Goal: Task Accomplishment & Management: Manage account settings

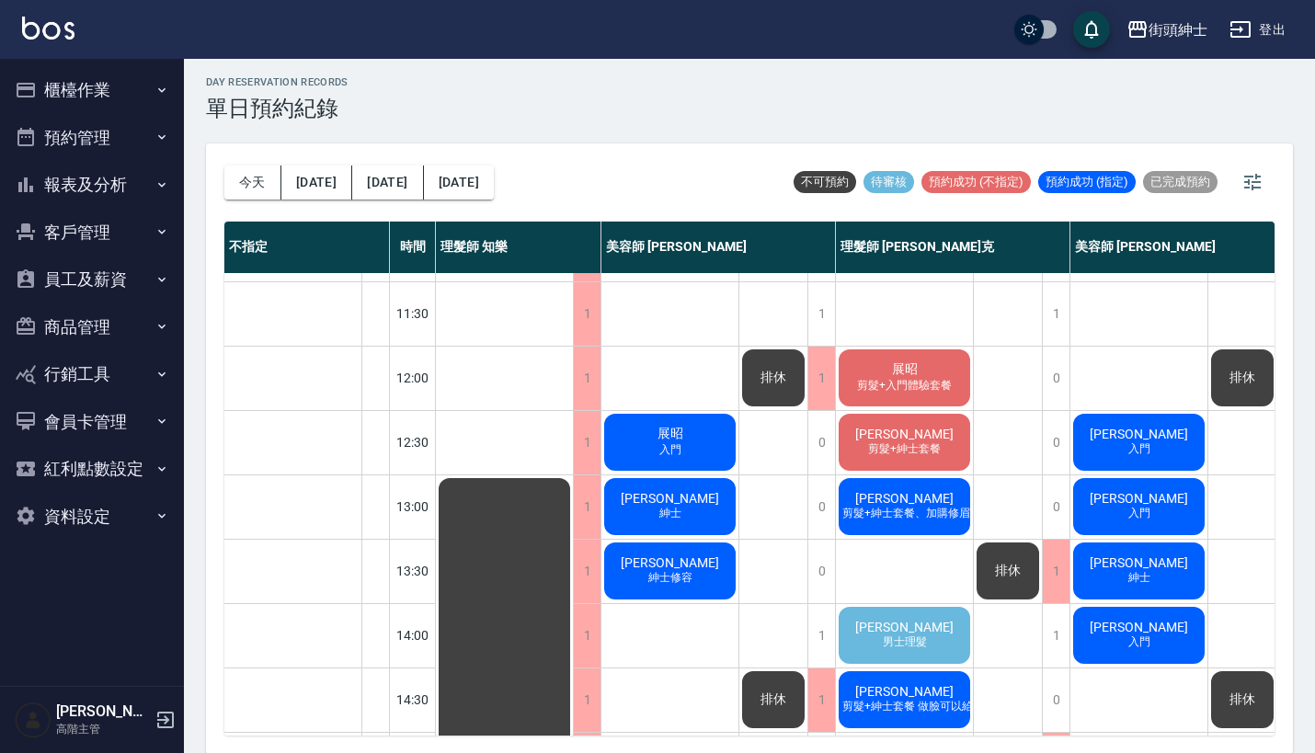
scroll to position [287, 154]
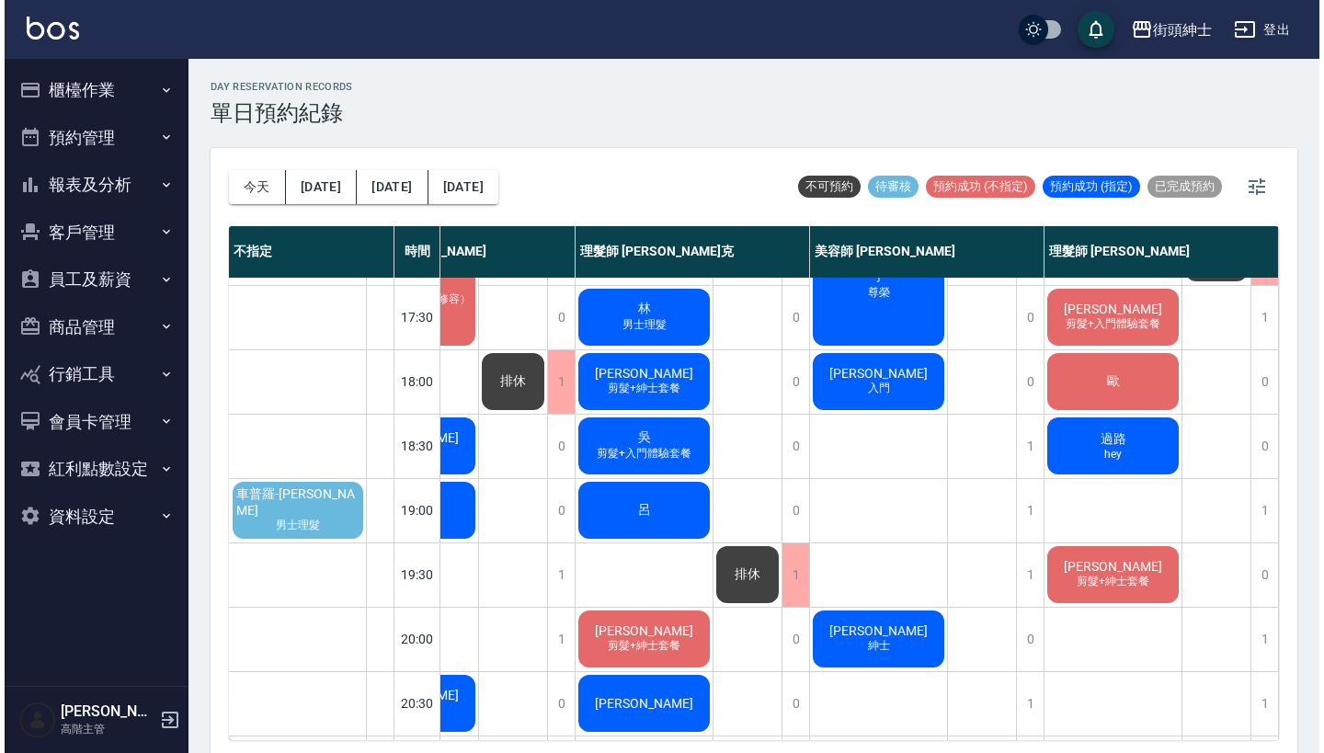
scroll to position [848, 273]
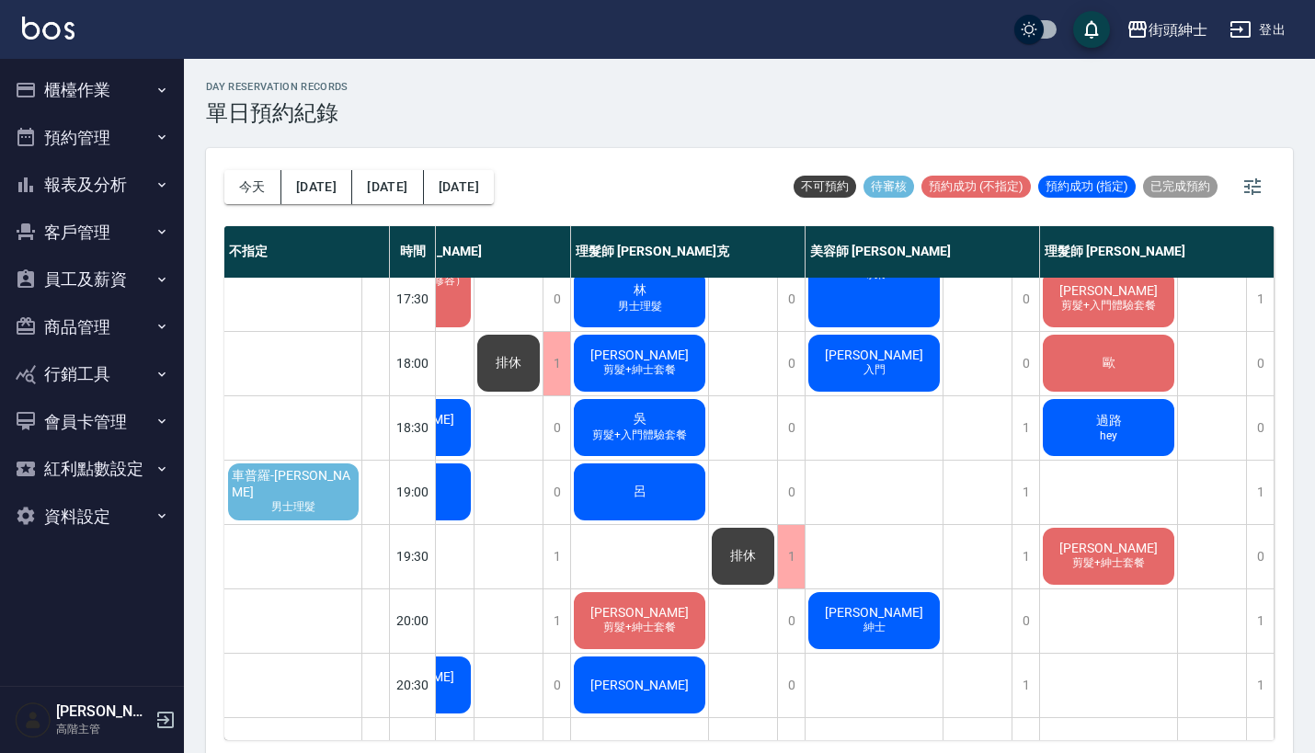
click at [313, 499] on span "男士理髮" at bounding box center [293, 507] width 51 height 16
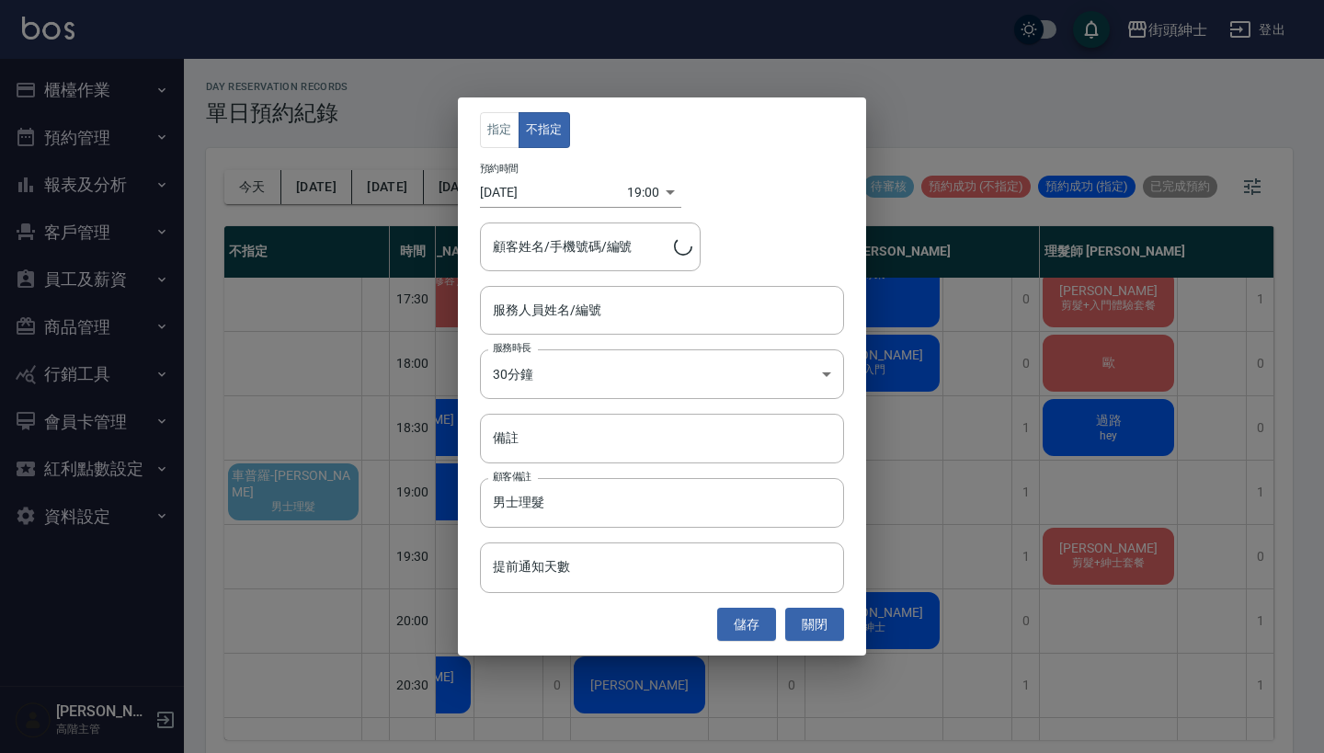
type input "車普羅-鄭豆子/0918294246"
click at [686, 308] on input "服務人員姓名/編號" at bounding box center [661, 310] width 347 height 32
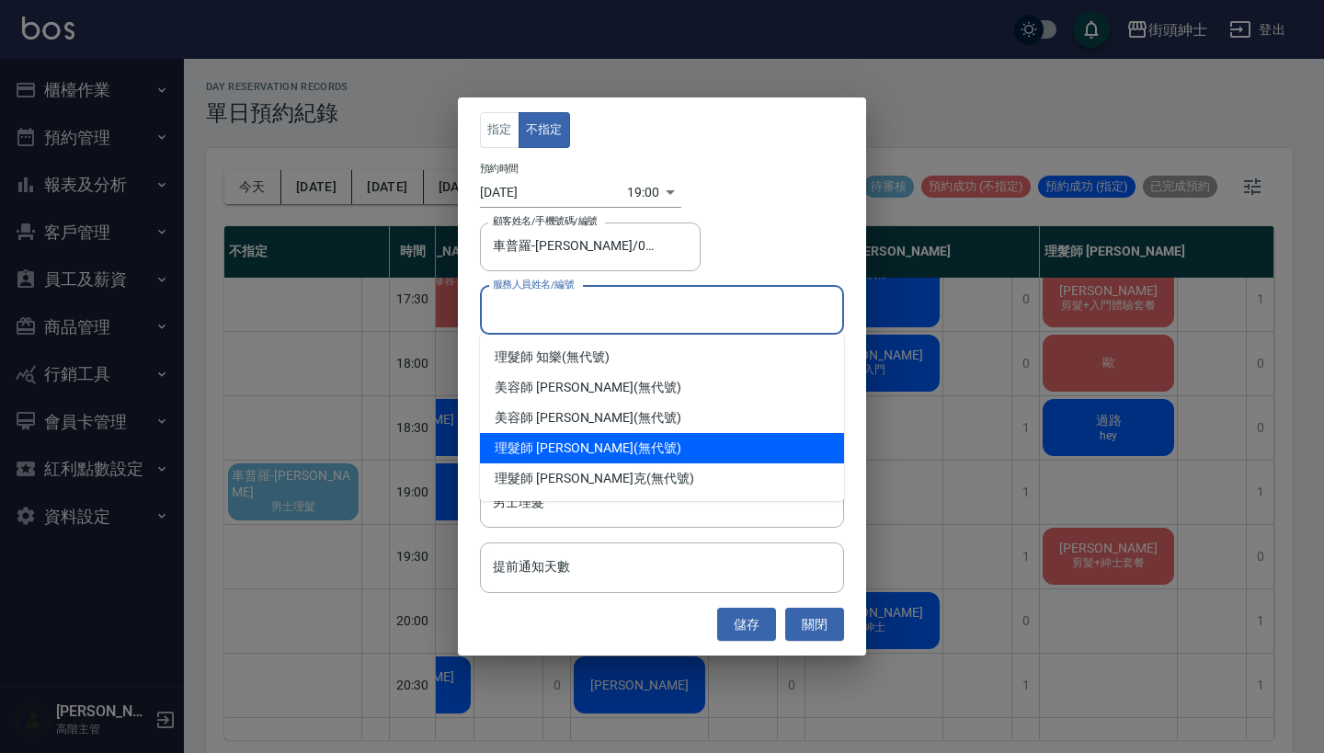
click at [681, 453] on div "理髮師 eric (無代號)" at bounding box center [662, 448] width 364 height 30
type input "理髮師 eric(無代號)"
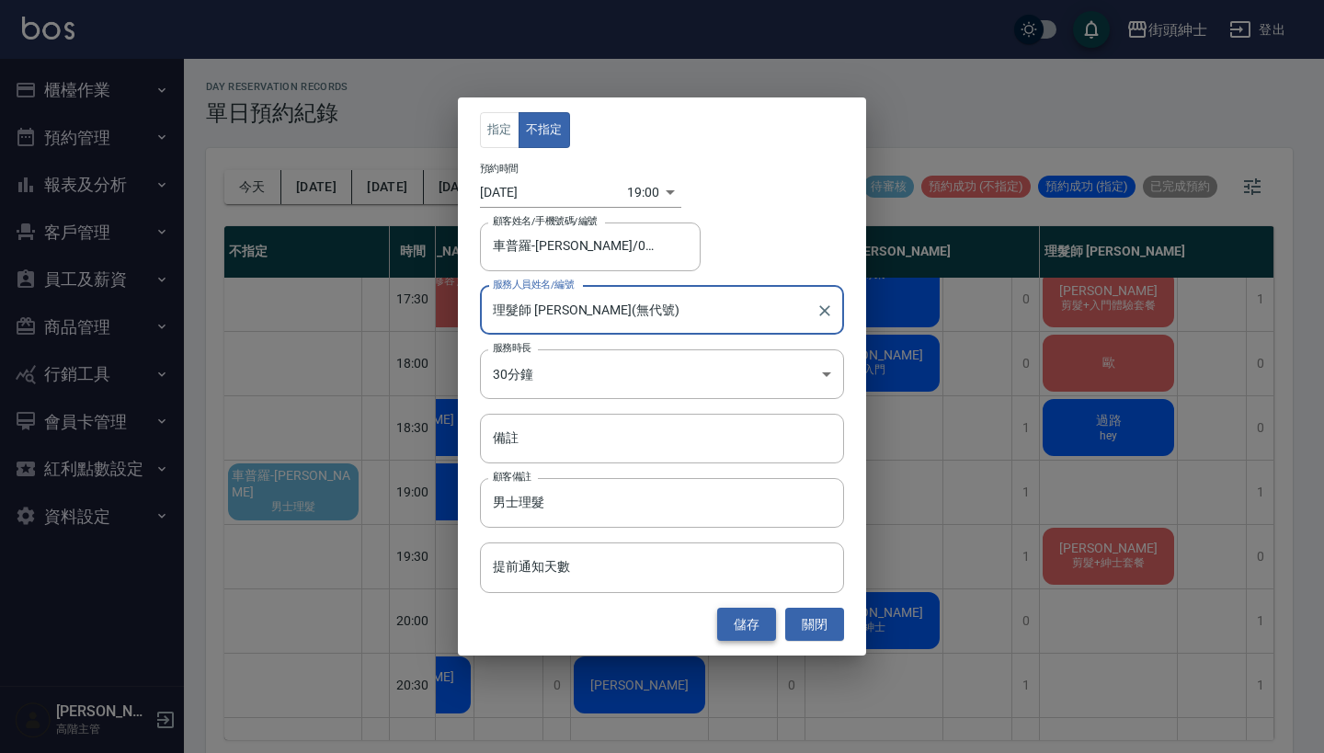
click at [750, 625] on button "儲存" at bounding box center [746, 625] width 59 height 34
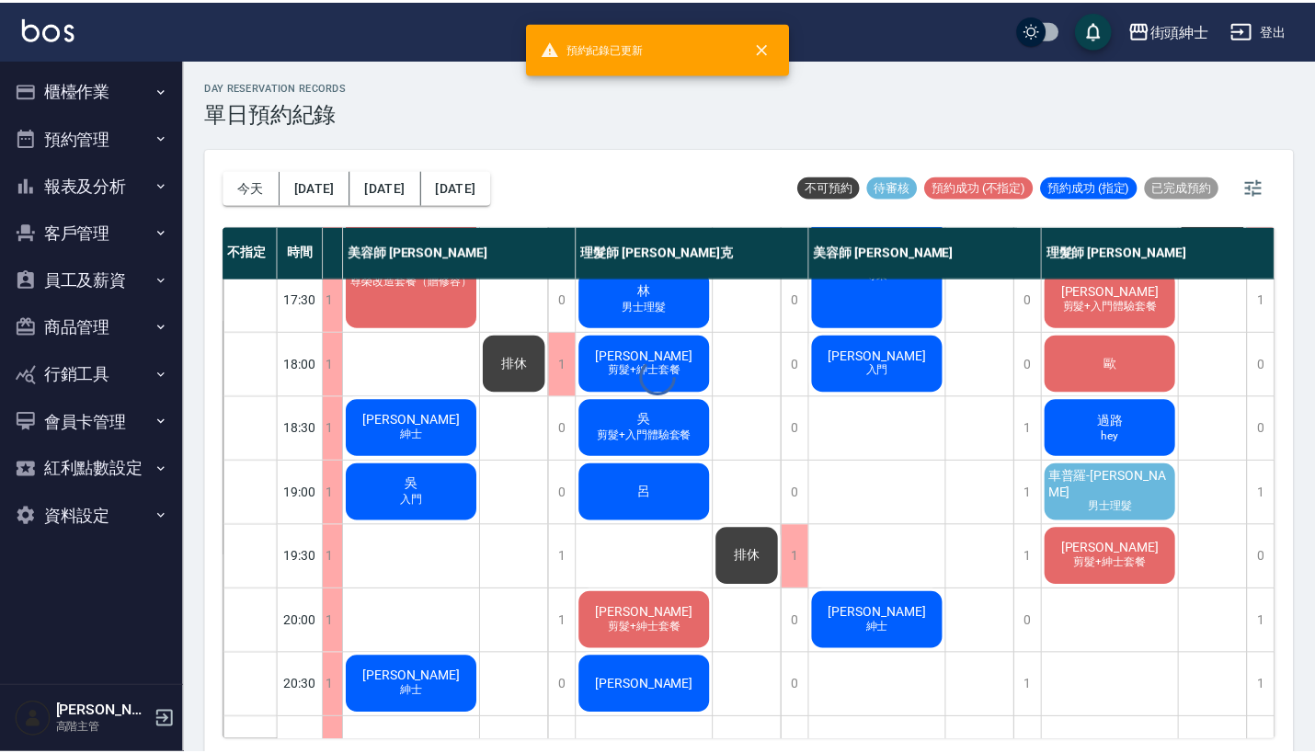
scroll to position [848, 154]
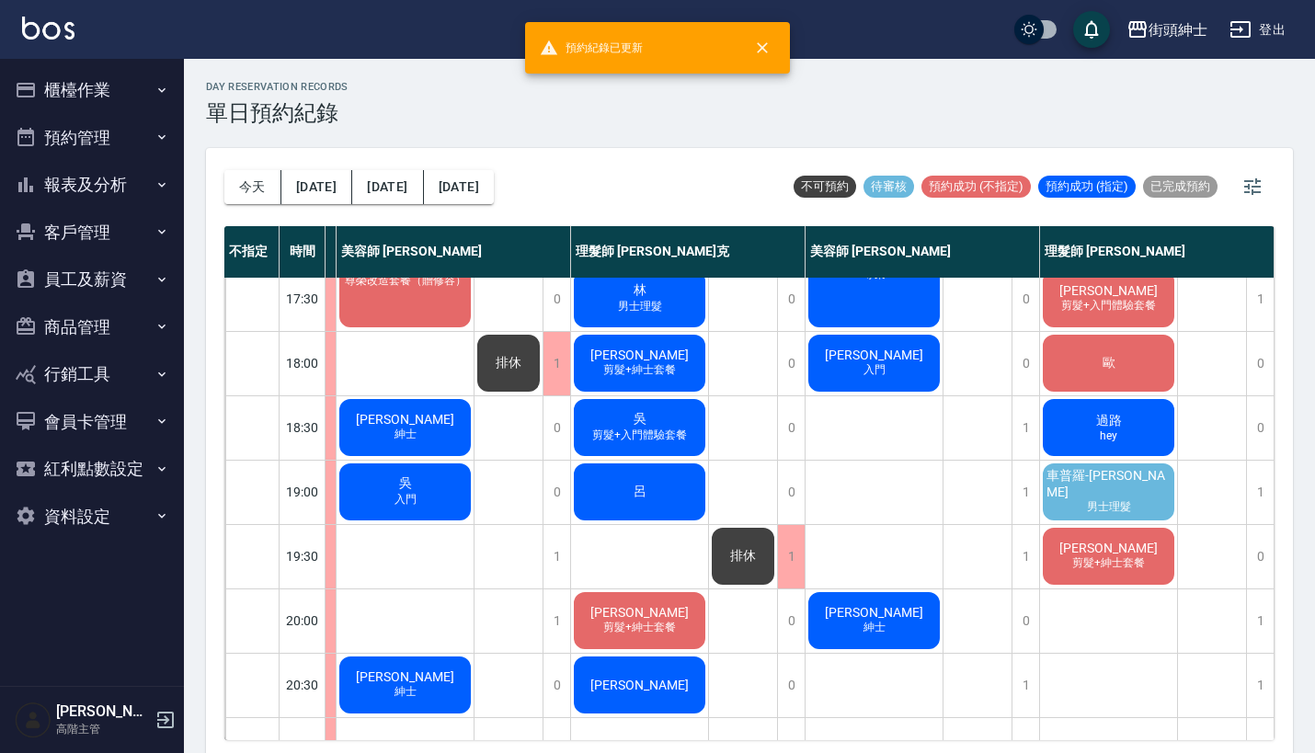
click at [1145, 479] on span "車普羅-[PERSON_NAME]" at bounding box center [1107, 483] width 131 height 31
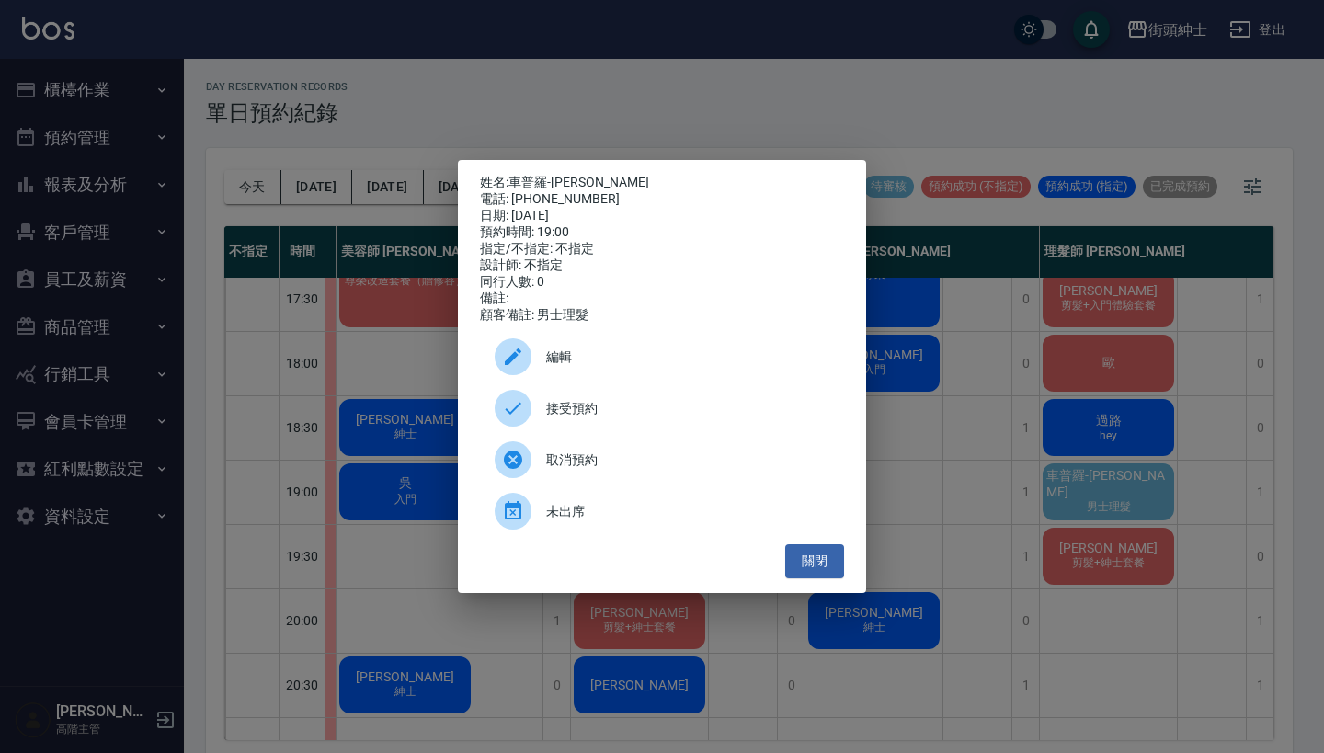
click at [642, 411] on span "接受預約" at bounding box center [687, 408] width 283 height 19
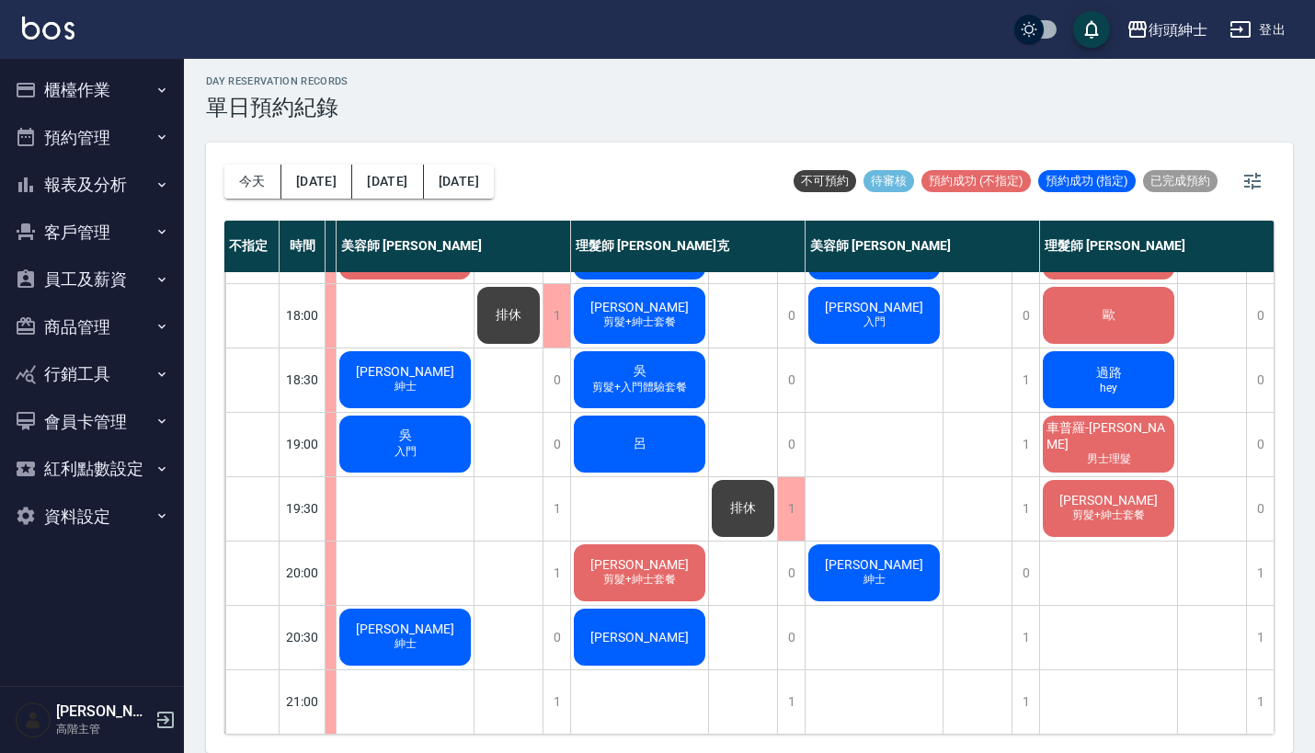
scroll to position [5, 0]
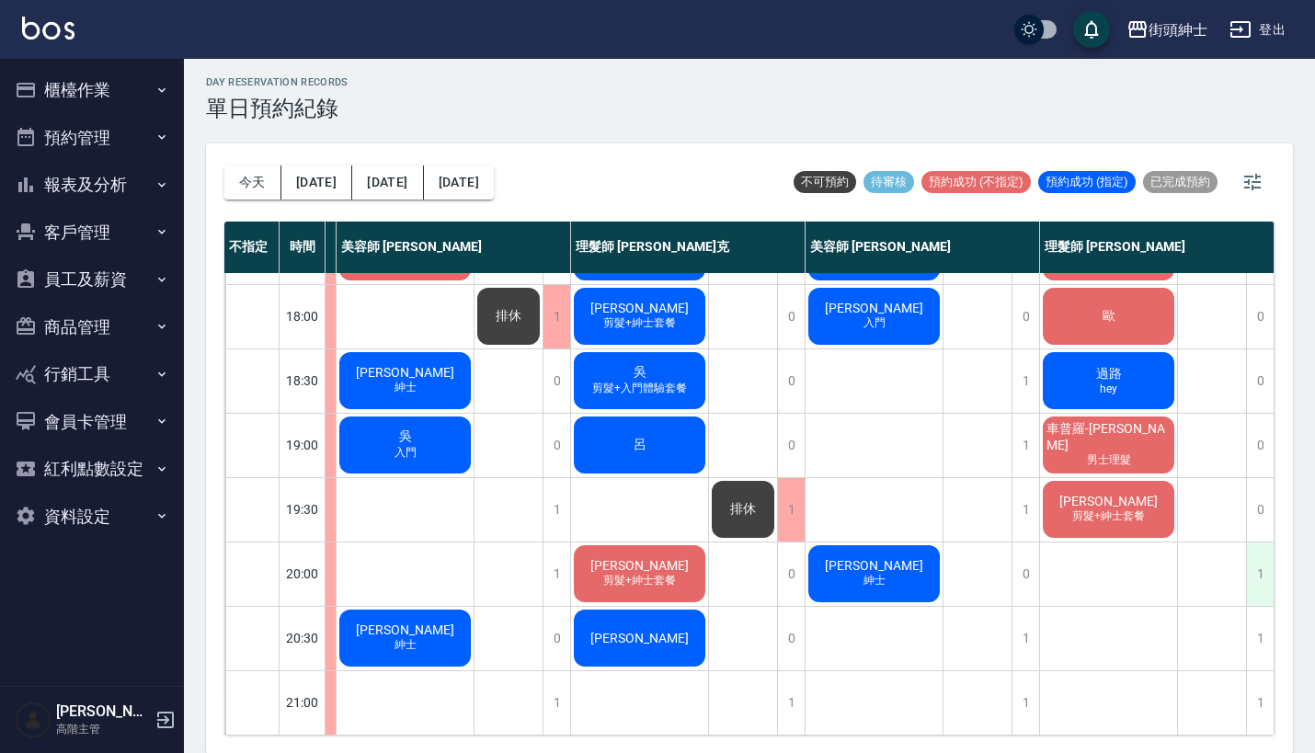
click at [1251, 564] on div "1" at bounding box center [1260, 573] width 28 height 63
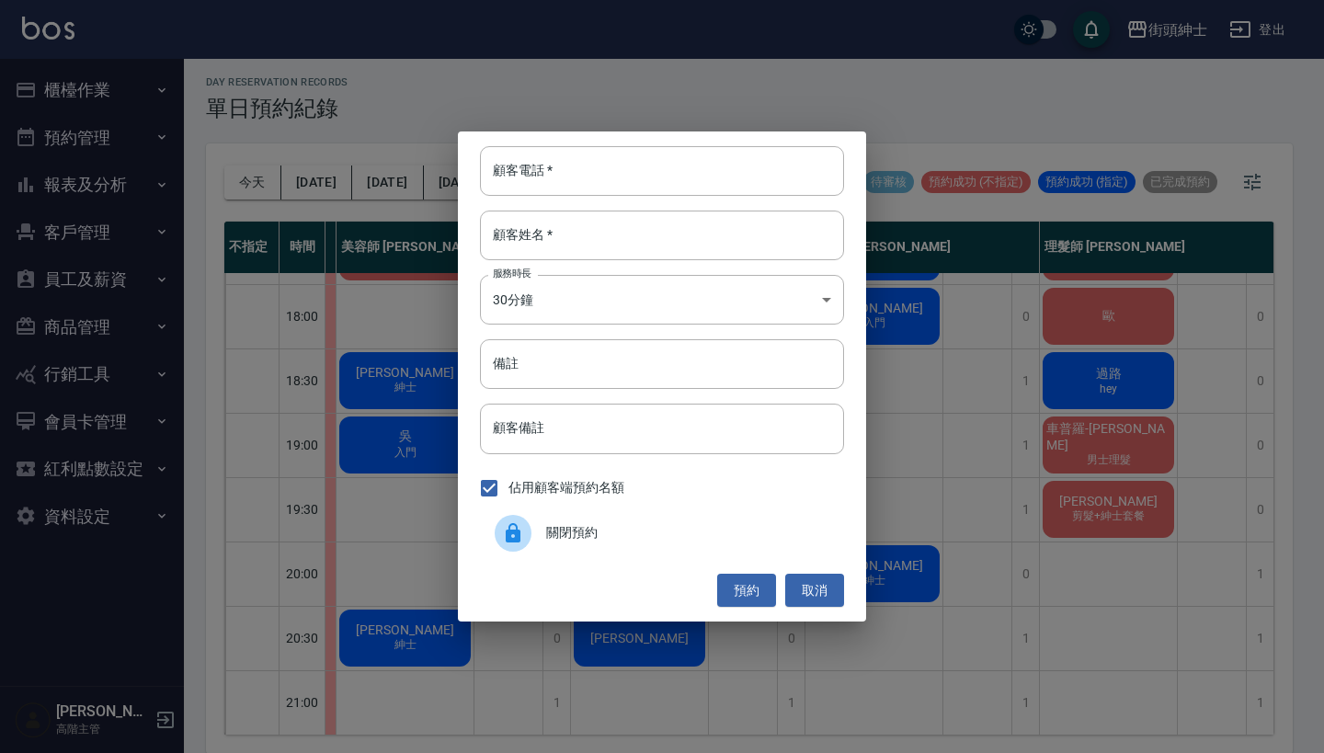
click at [564, 529] on span "關閉預約" at bounding box center [687, 532] width 283 height 19
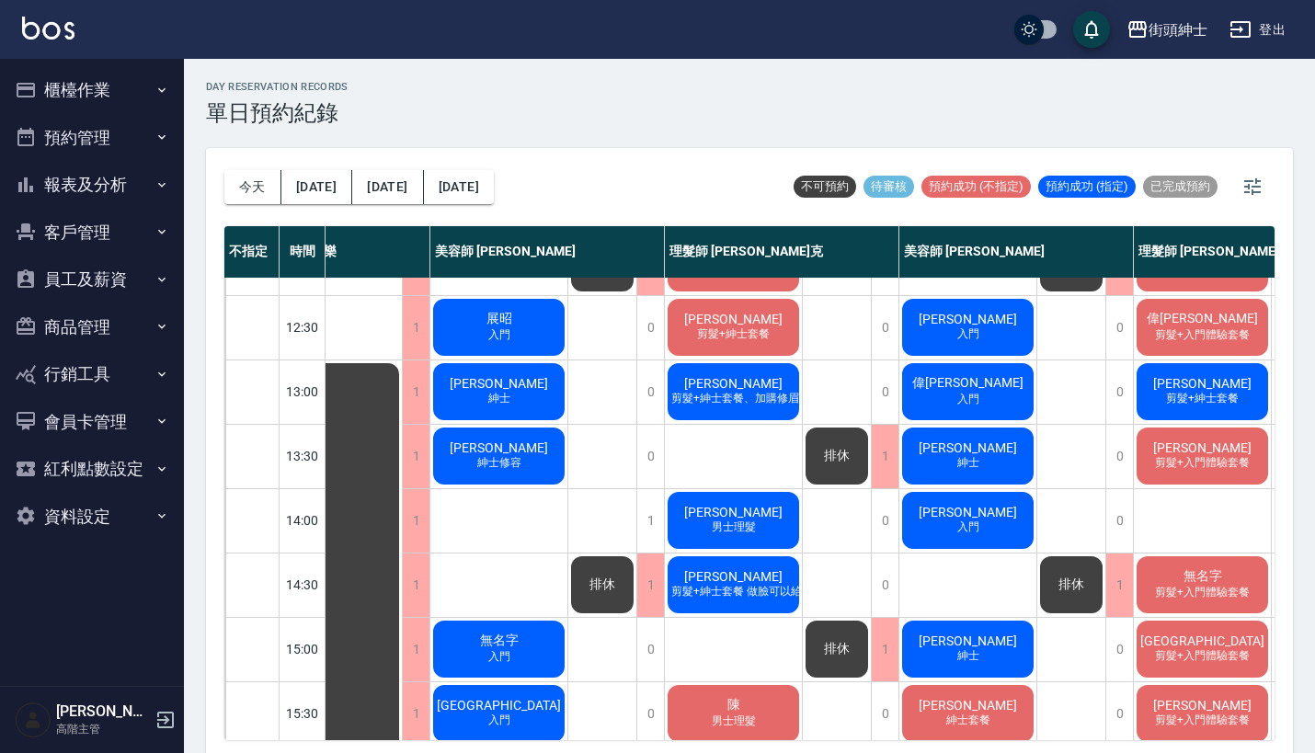
scroll to position [176, 60]
